Goal: Task Accomplishment & Management: Manage account settings

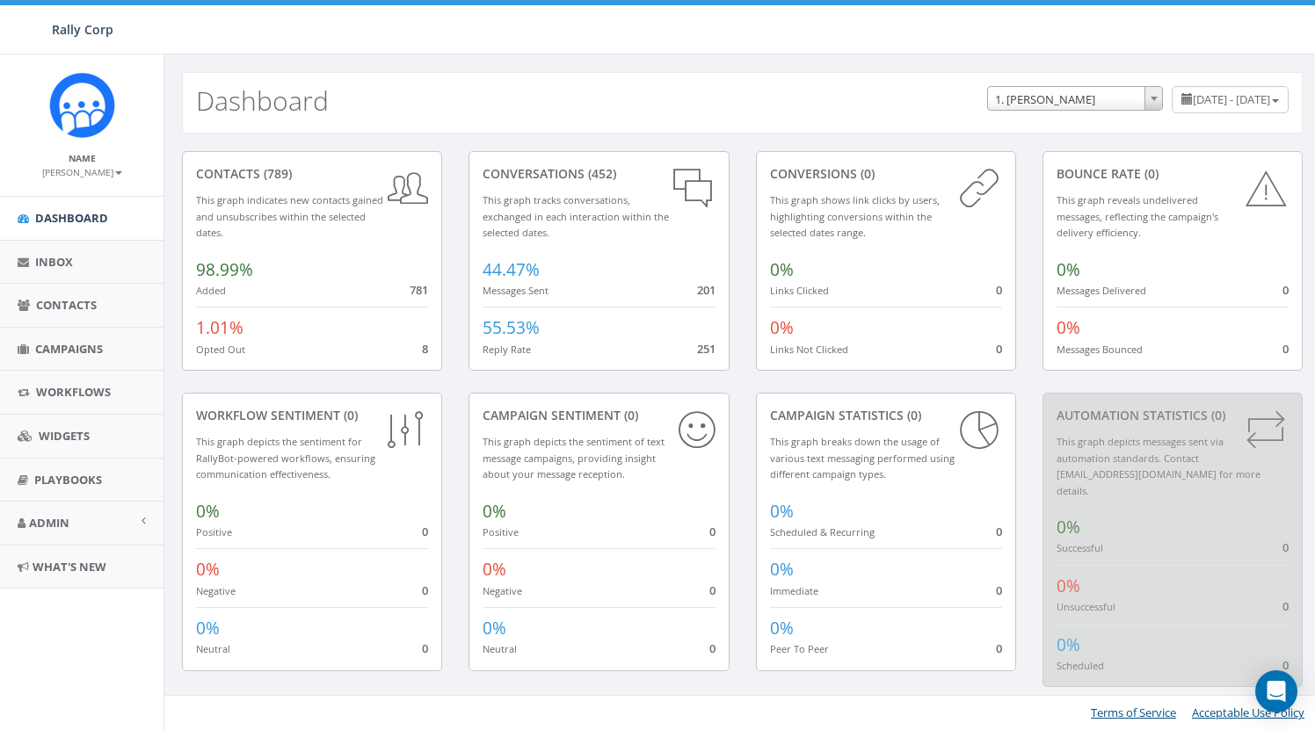
click at [114, 178] on div "Name [PERSON_NAME] Profile Sign Out" at bounding box center [81, 124] width 163 height 141
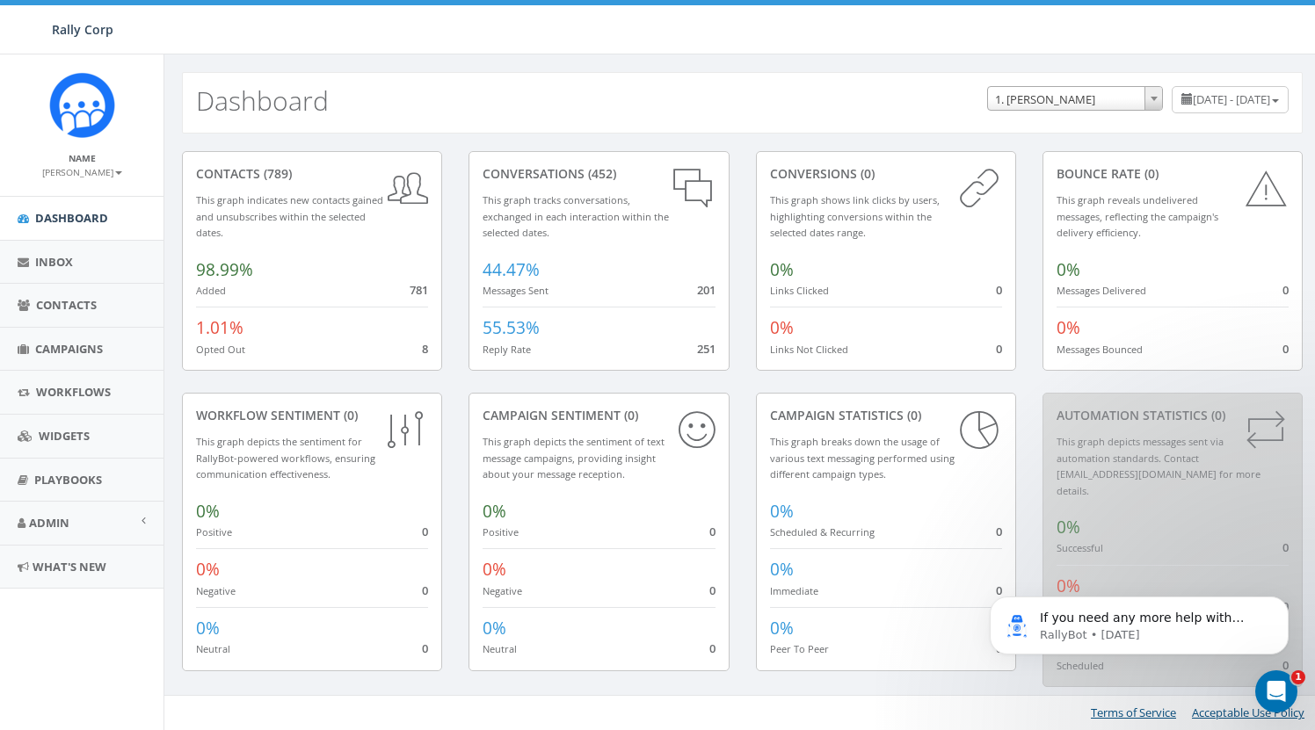
click at [105, 174] on small "[PERSON_NAME]" at bounding box center [82, 172] width 80 height 12
click at [67, 515] on span "Admin" at bounding box center [49, 523] width 40 height 16
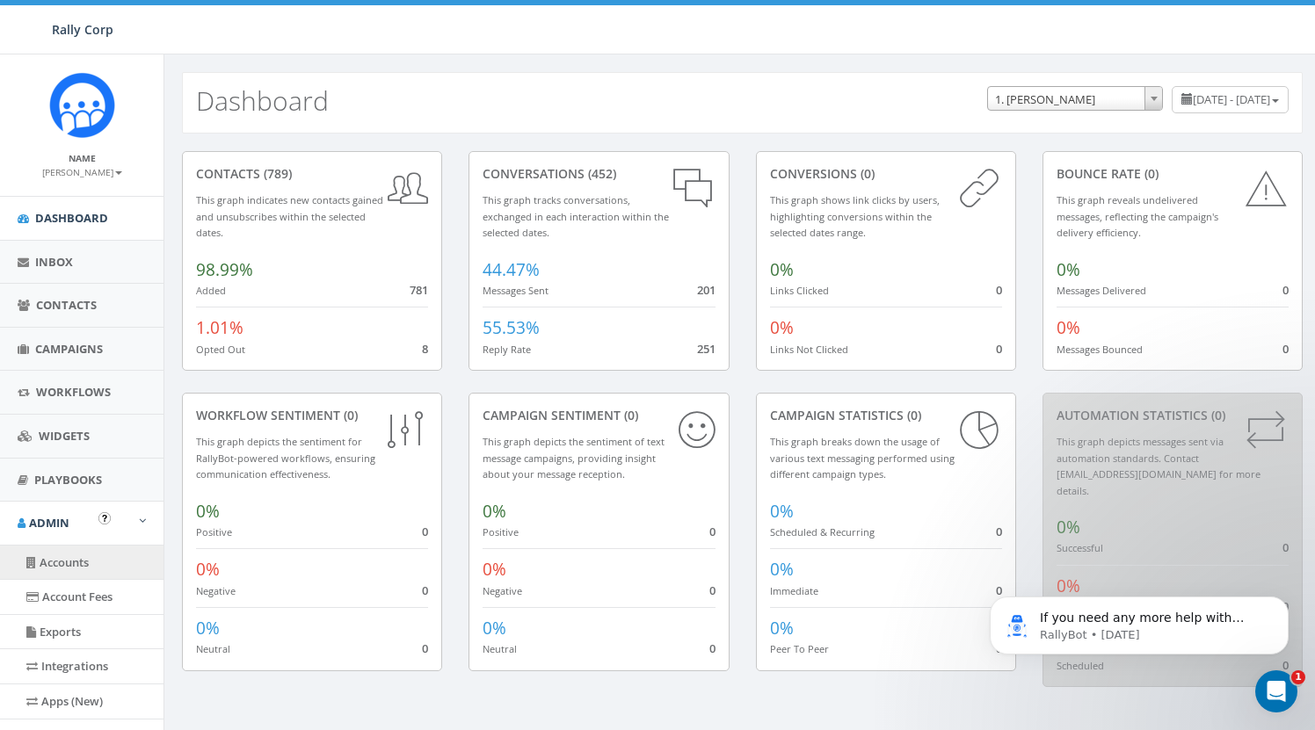
click at [69, 557] on link "Accounts" at bounding box center [81, 563] width 163 height 34
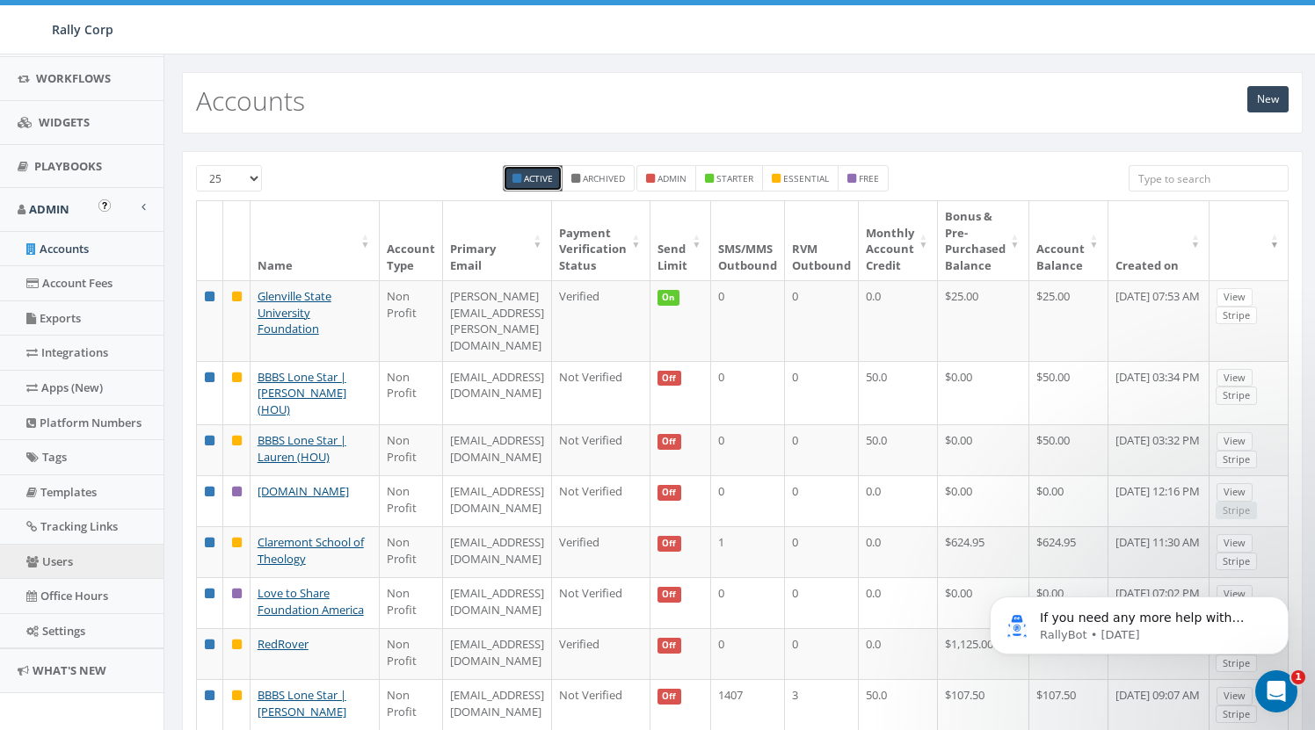
scroll to position [313, 0]
click at [69, 551] on link "Users" at bounding box center [81, 563] width 163 height 34
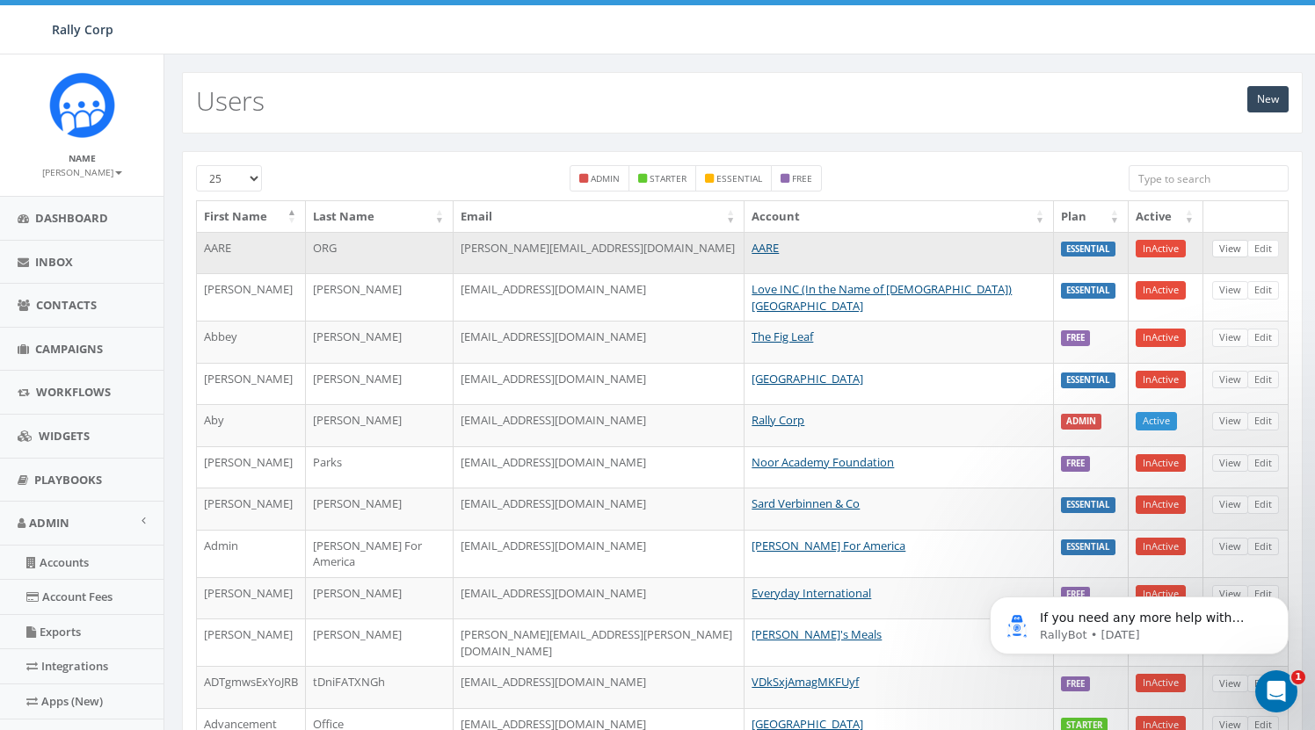
click at [1232, 250] on link "View" at bounding box center [1230, 249] width 36 height 18
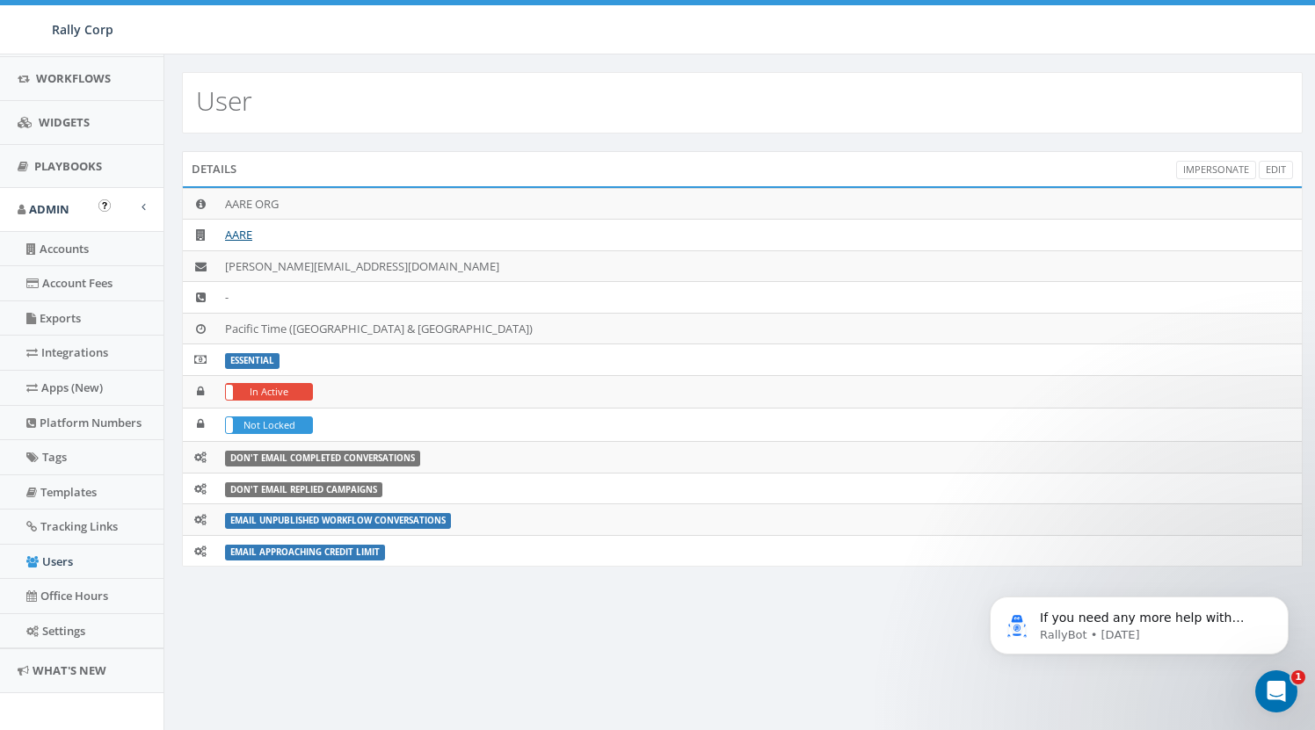
scroll to position [313, 0]
click at [73, 546] on link "Users" at bounding box center [81, 563] width 163 height 34
